Goal: Task Accomplishment & Management: Manage account settings

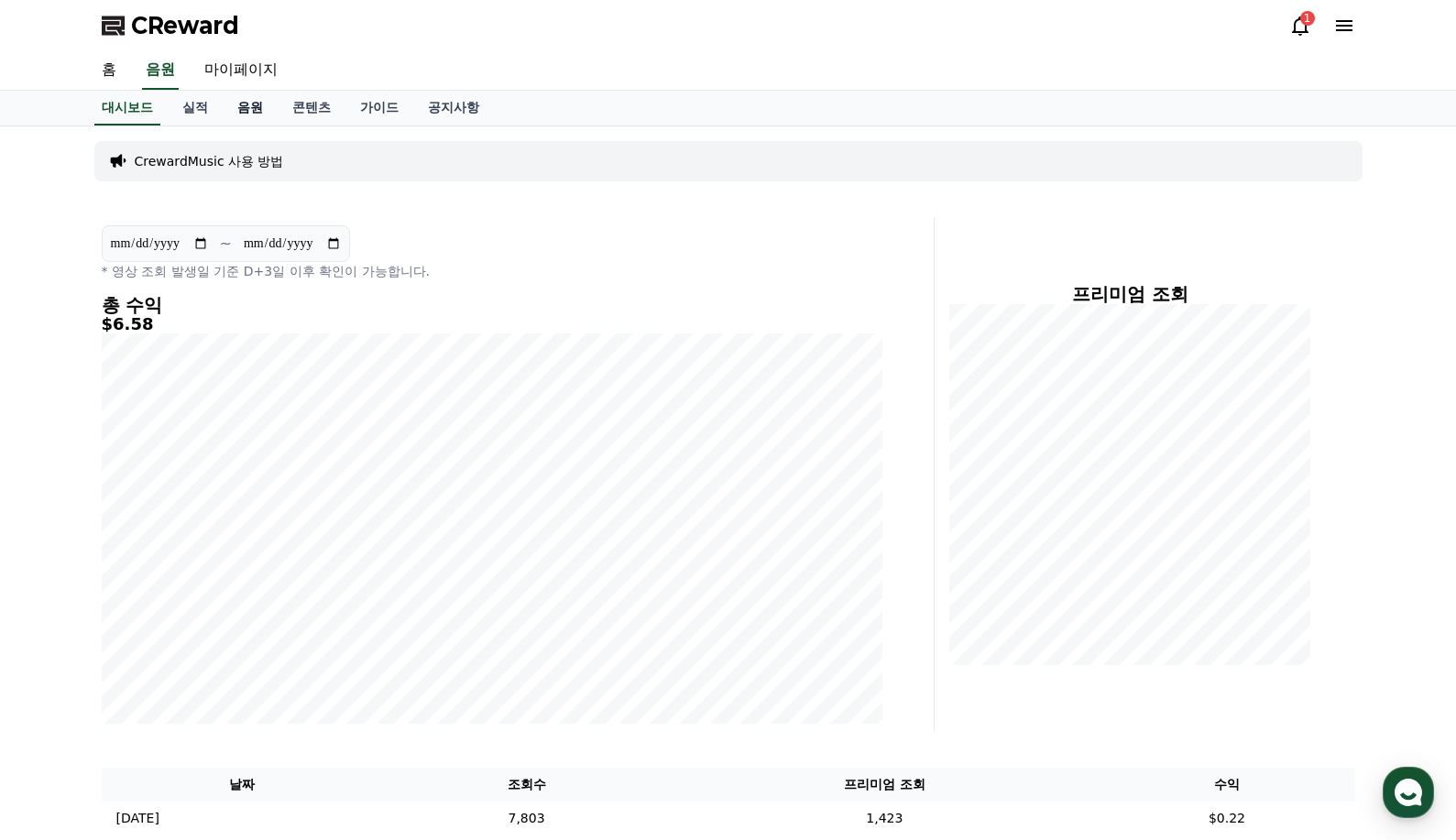
click at [256, 110] on link "음원" at bounding box center [250, 107] width 55 height 35
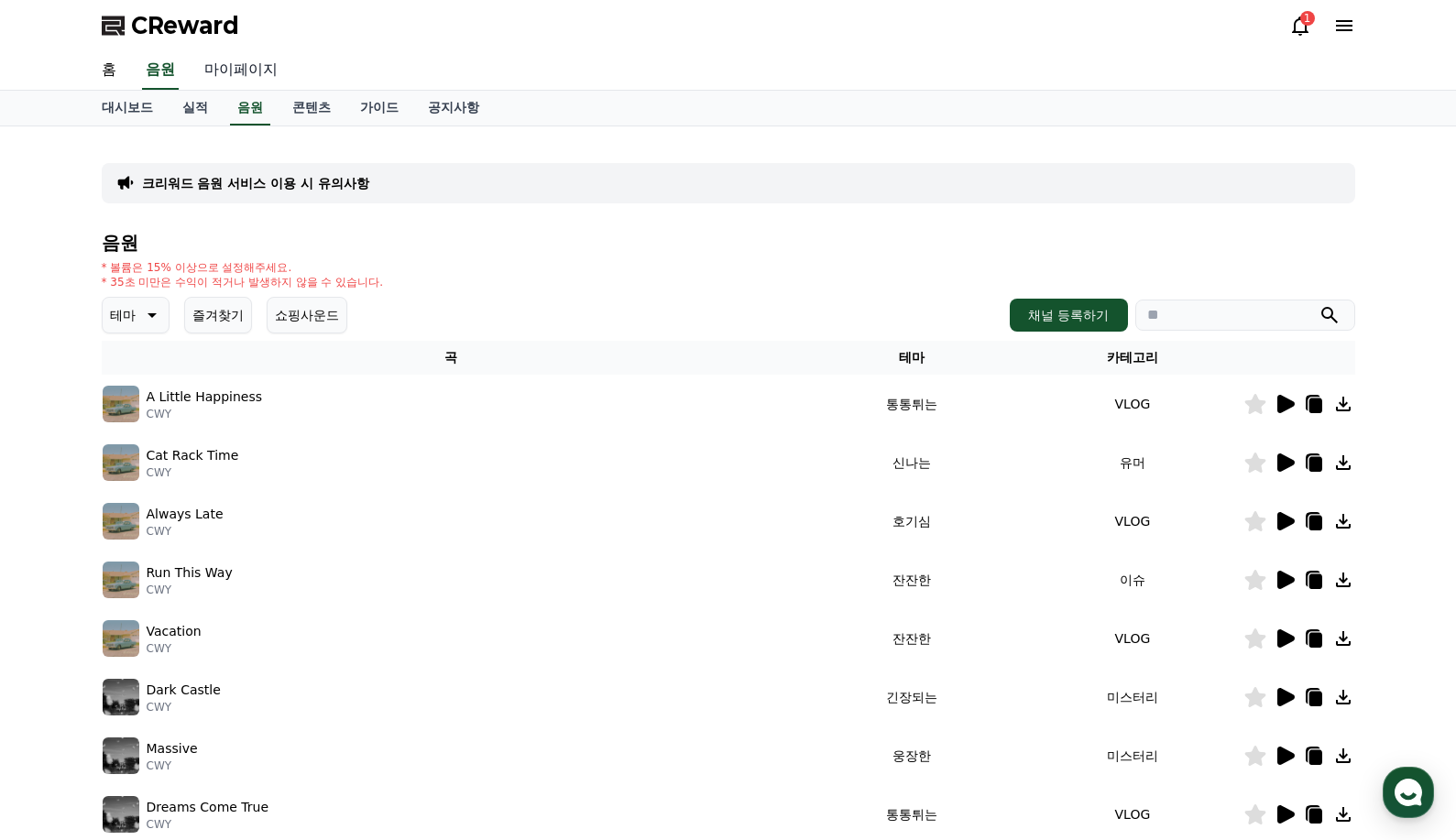
click at [265, 74] on link "마이페이지" at bounding box center [241, 71] width 103 height 39
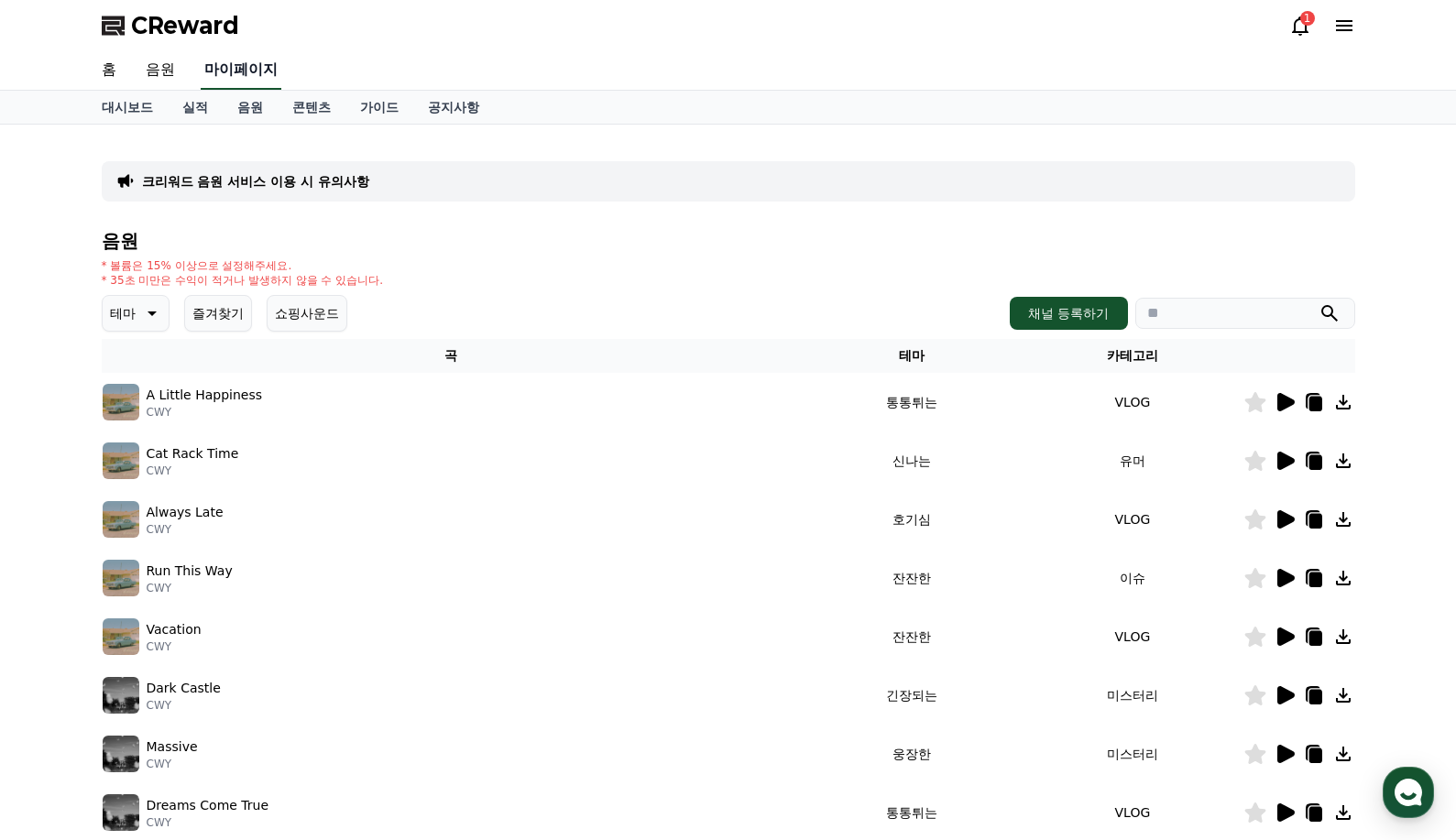
select select "**********"
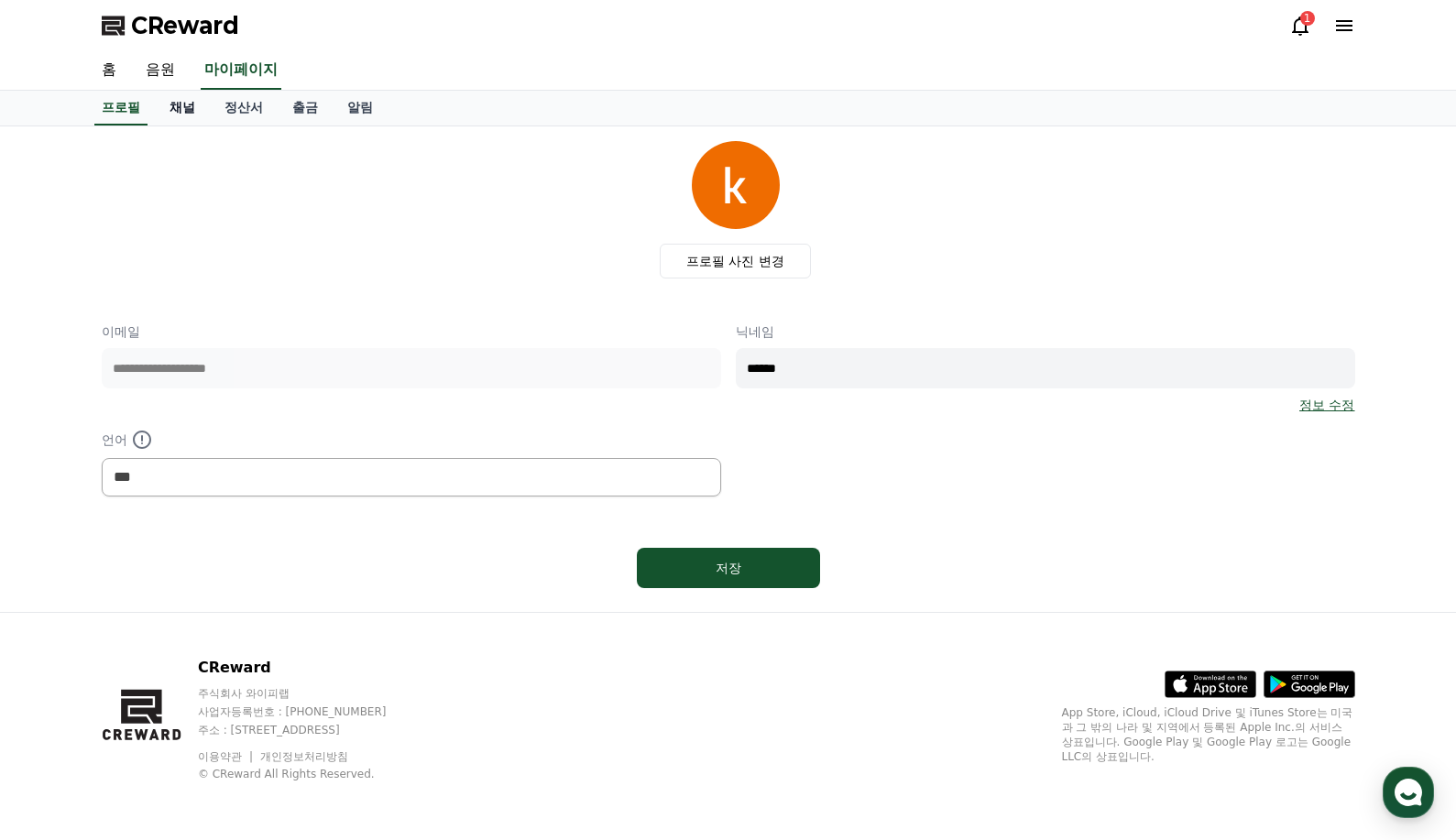
click at [197, 116] on link "채널" at bounding box center [182, 107] width 55 height 35
